Goal: Find specific page/section: Find specific page/section

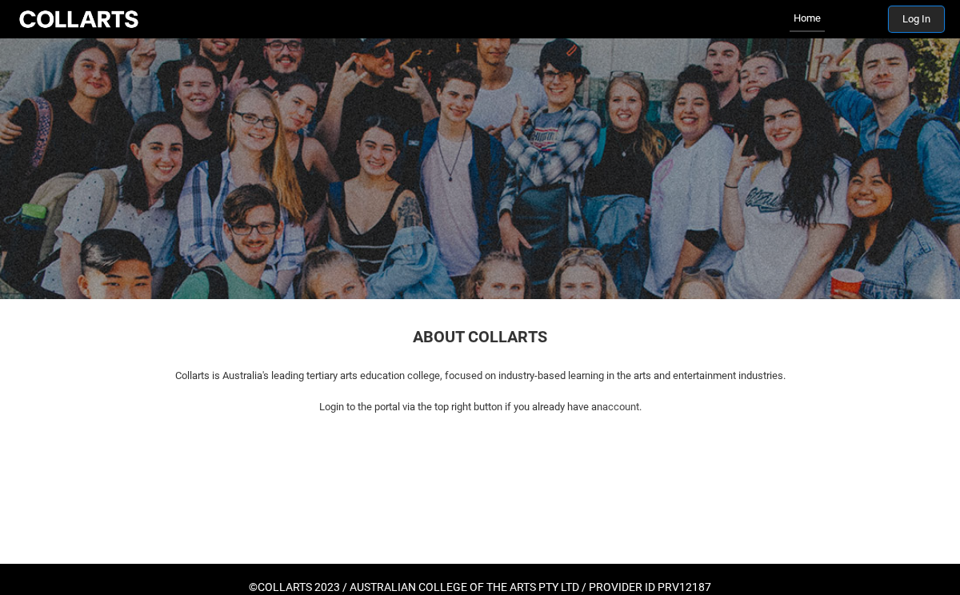
click at [897, 22] on button "Log In" at bounding box center [915, 19] width 55 height 26
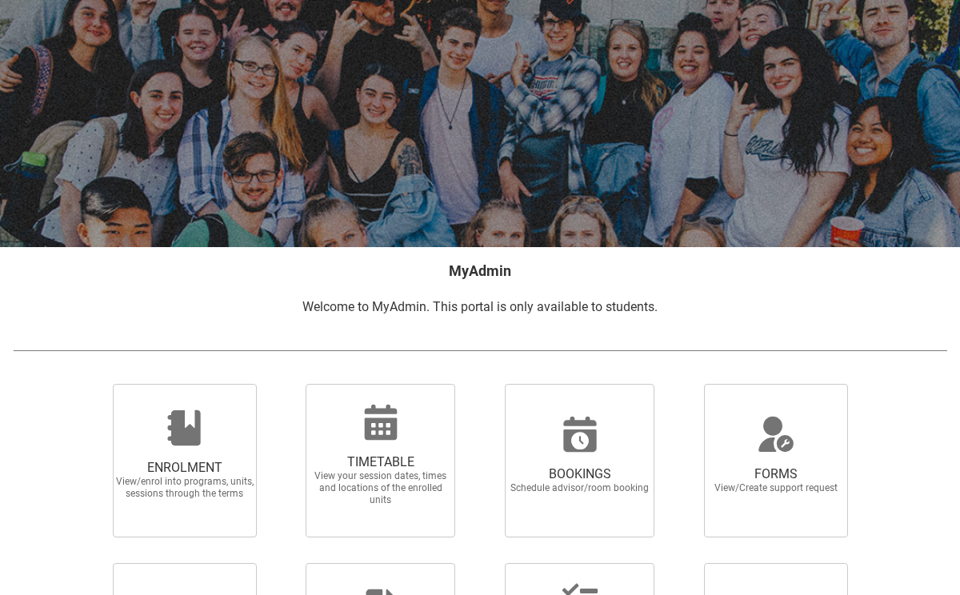
scroll to position [119, 0]
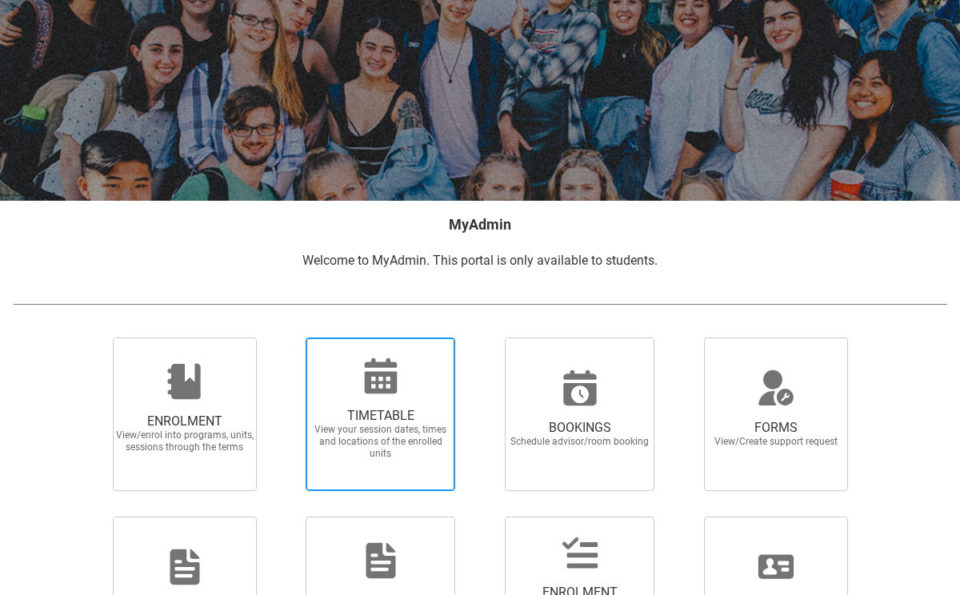
click at [403, 390] on div at bounding box center [381, 376] width 154 height 38
click at [287, 337] on input "TIMETABLE View your session dates, times and locations of the enrolled units" at bounding box center [286, 337] width 1 height 1
radio input "true"
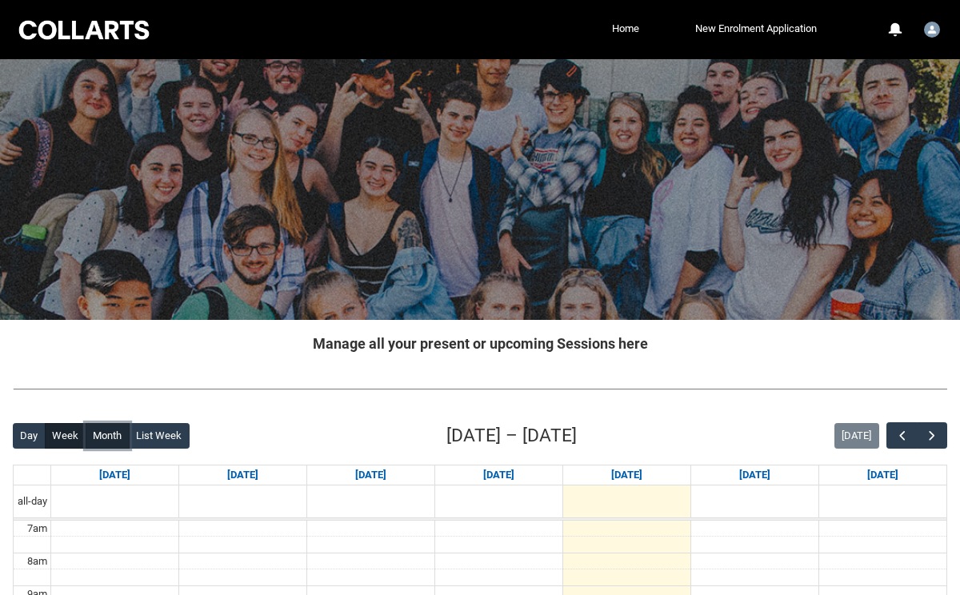
click at [110, 440] on button "Month" at bounding box center [108, 436] width 44 height 26
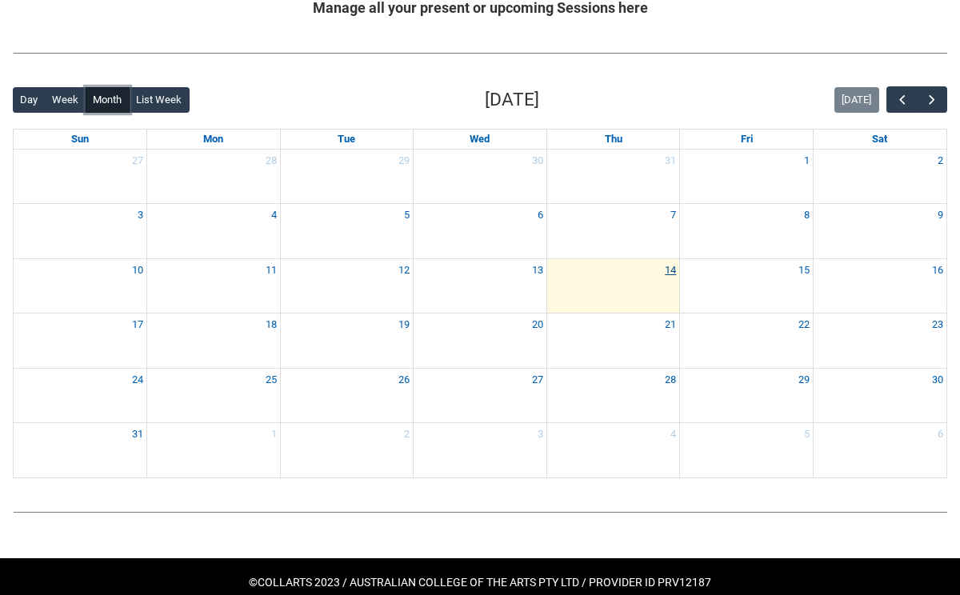
scroll to position [364, 0]
